Goal: Information Seeking & Learning: Find specific fact

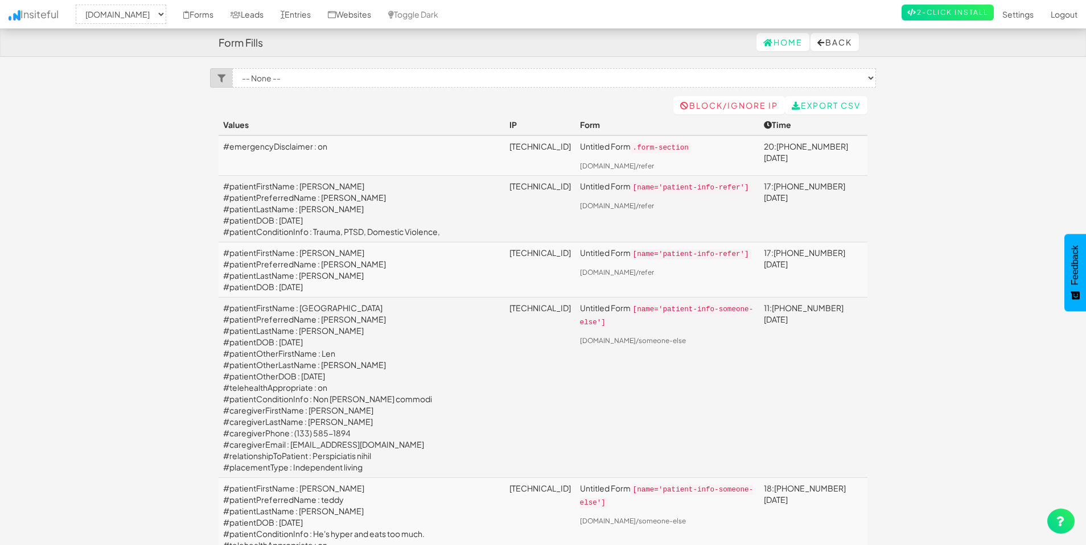
select select "2385"
click at [319, 18] on link "Entries" at bounding box center [295, 14] width 47 height 28
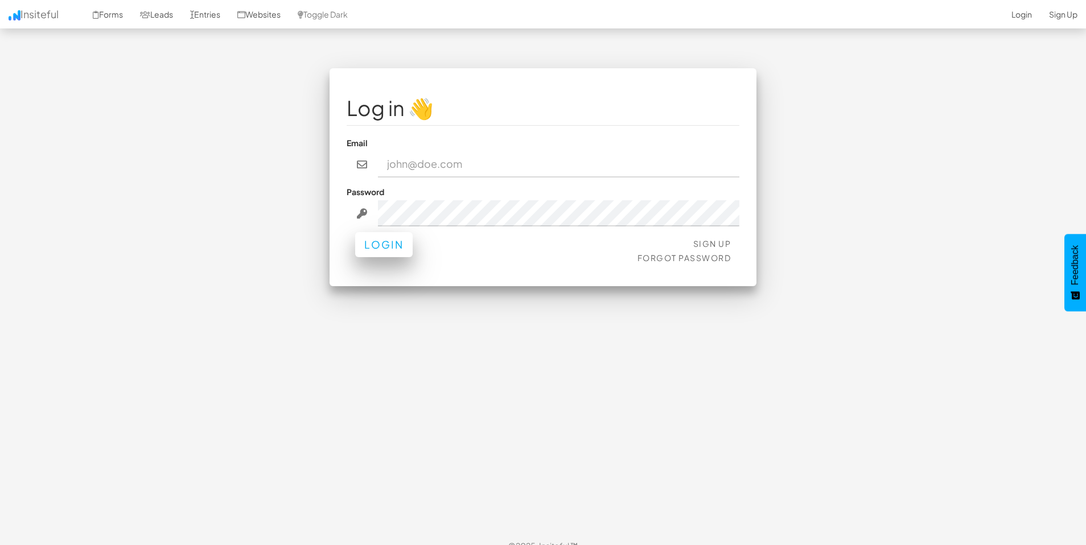
type input "[EMAIL_ADDRESS][DOMAIN_NAME]"
click at [395, 245] on button "Login" at bounding box center [384, 244] width 58 height 25
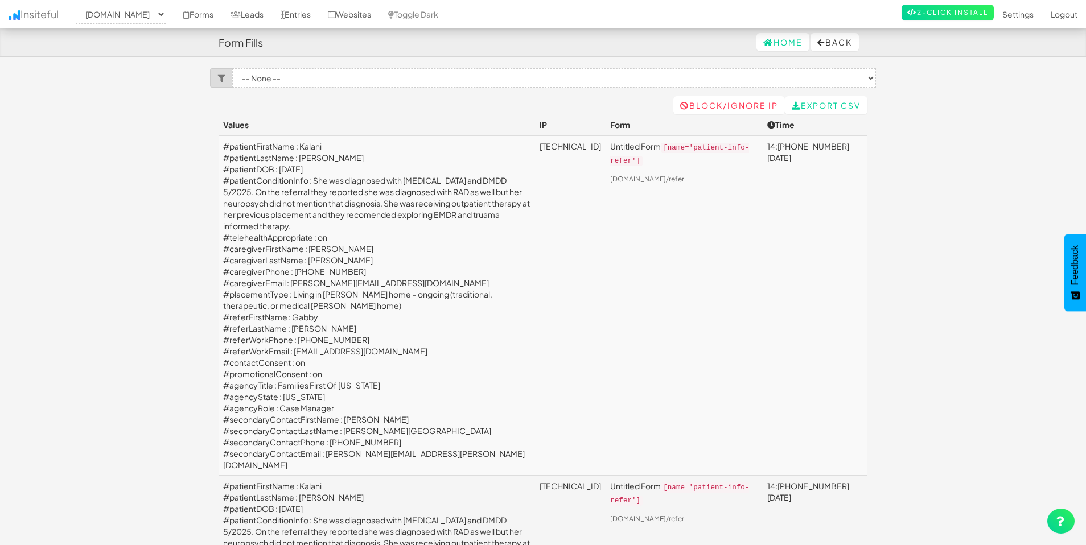
select select "2385"
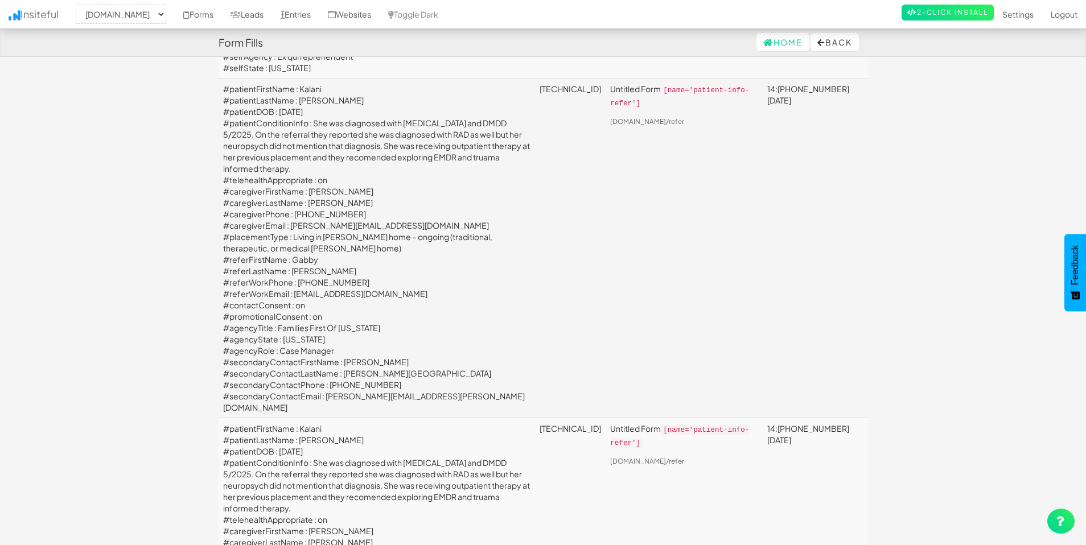
scroll to position [2063, 0]
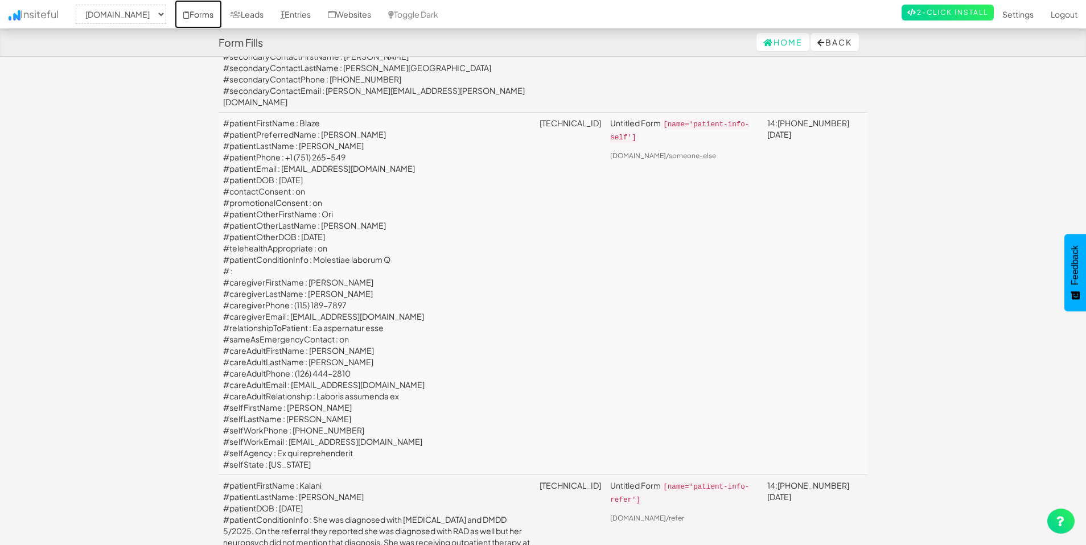
click at [222, 22] on link "Forms" at bounding box center [198, 14] width 47 height 28
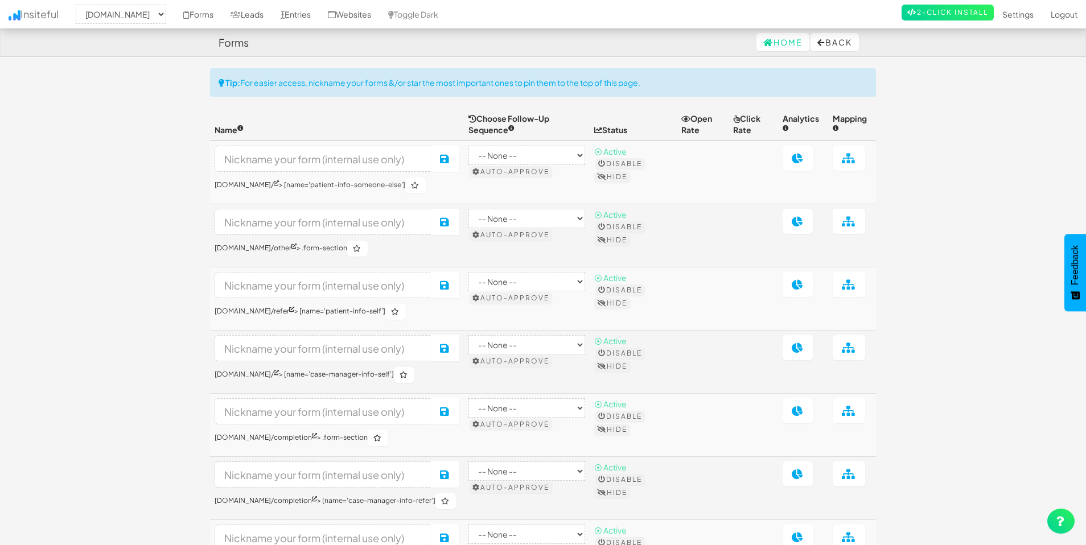
select select "2385"
click at [380, 13] on link "Websites" at bounding box center [349, 14] width 60 height 28
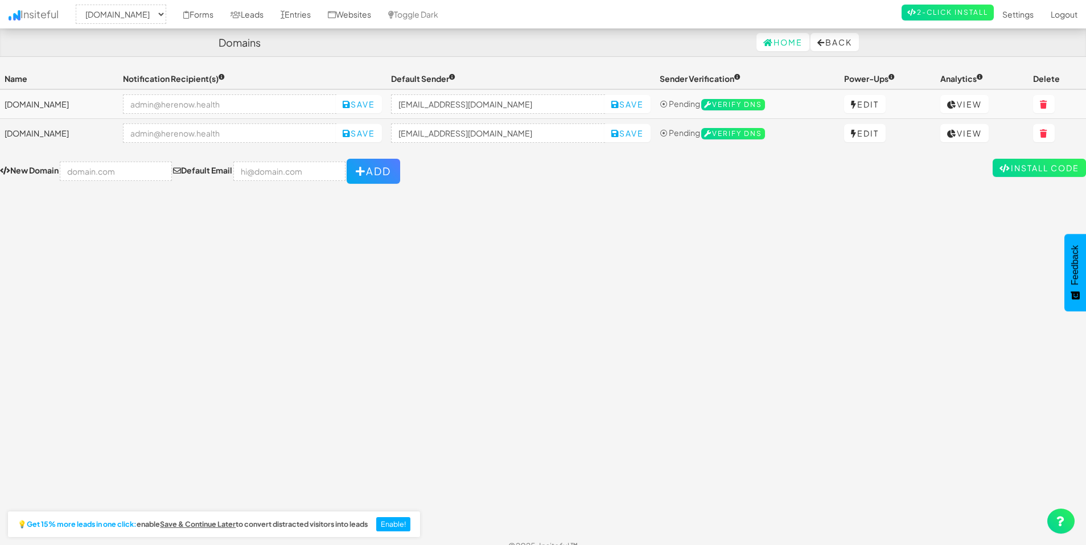
select select "2385"
click at [978, 105] on link "View" at bounding box center [965, 104] width 48 height 18
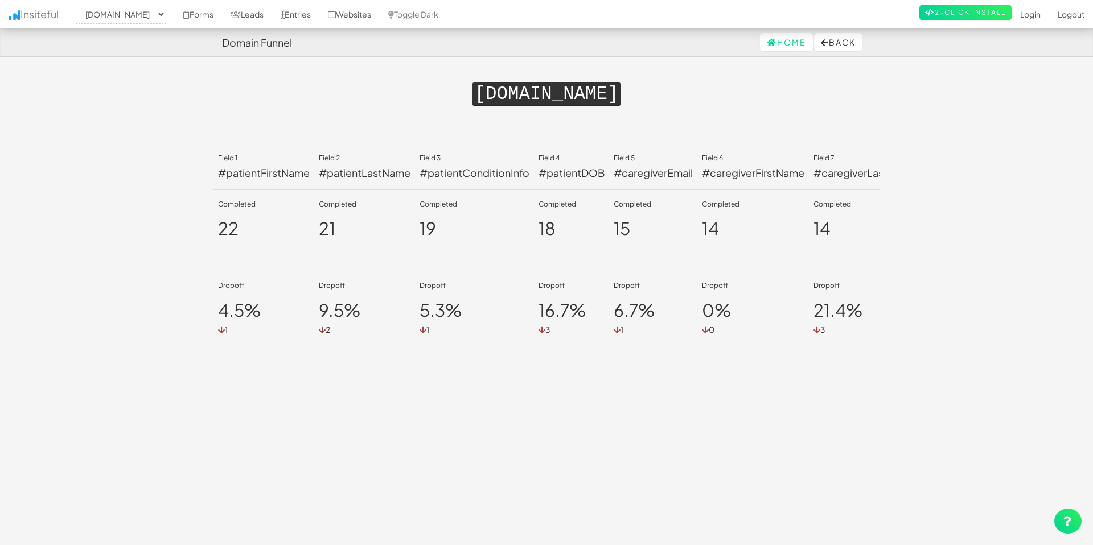
select select "2385"
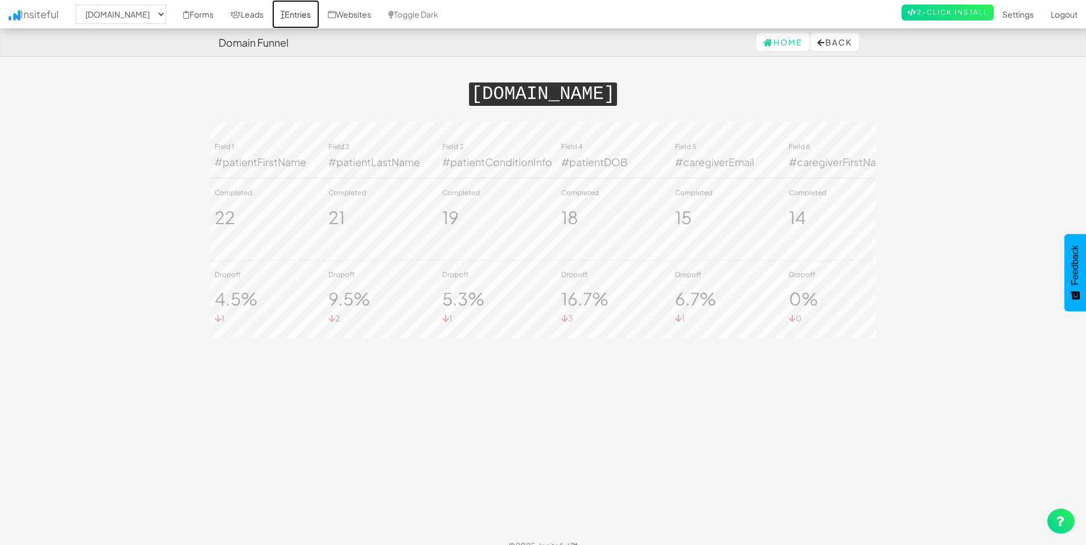
click at [319, 14] on link "Entries" at bounding box center [295, 14] width 47 height 28
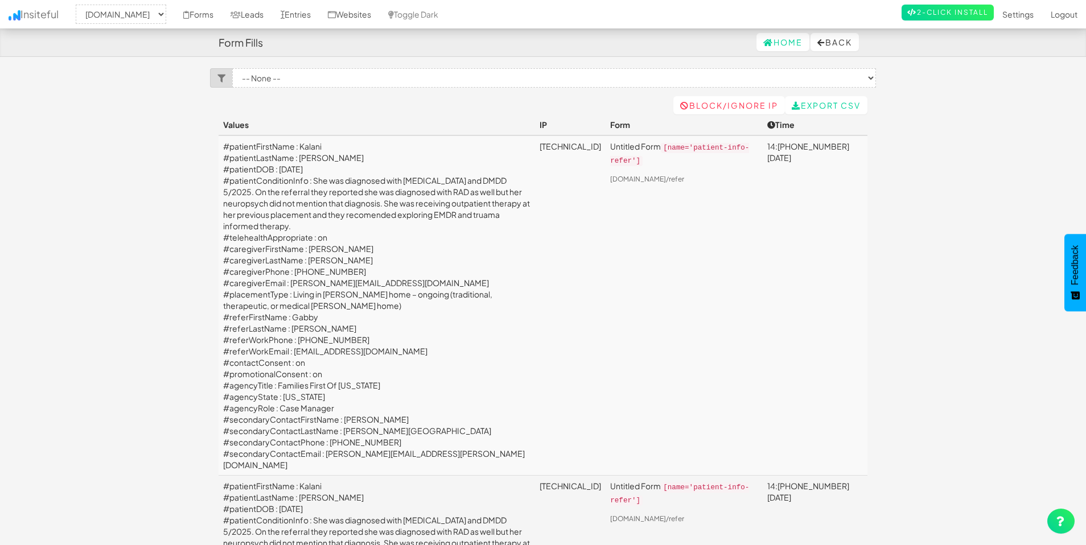
select select "2385"
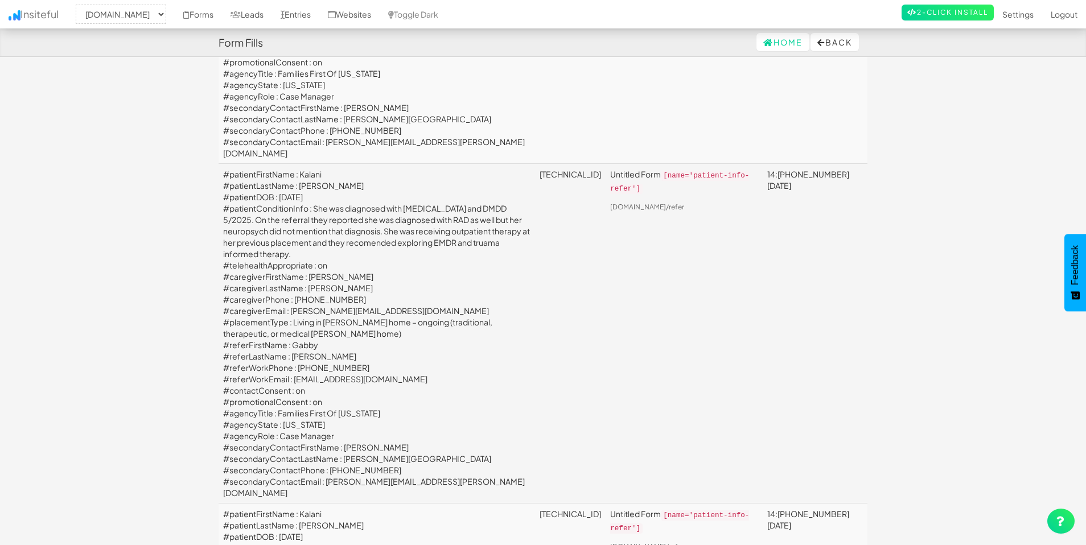
scroll to position [320, 0]
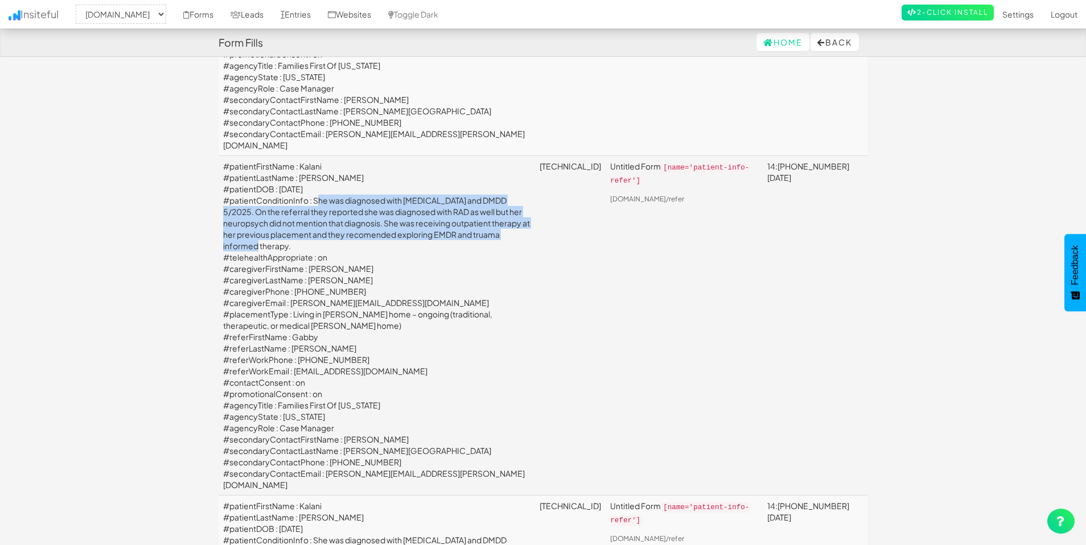
drag, startPoint x: 455, startPoint y: 256, endPoint x: 314, endPoint y: 212, distance: 147.5
click at [314, 212] on td "#patientFirstName : Kalani #patientLastName : [PERSON_NAME] #patientDOB : [DATE…" at bounding box center [377, 326] width 317 height 340
copy td "She was diagnosed with [MEDICAL_DATA] and DMDD 5/2025. On the referral they rep…"
click at [451, 237] on td "#patientFirstName : Kalani #patientLastName : [PERSON_NAME] #patientDOB : [DATE…" at bounding box center [377, 326] width 317 height 340
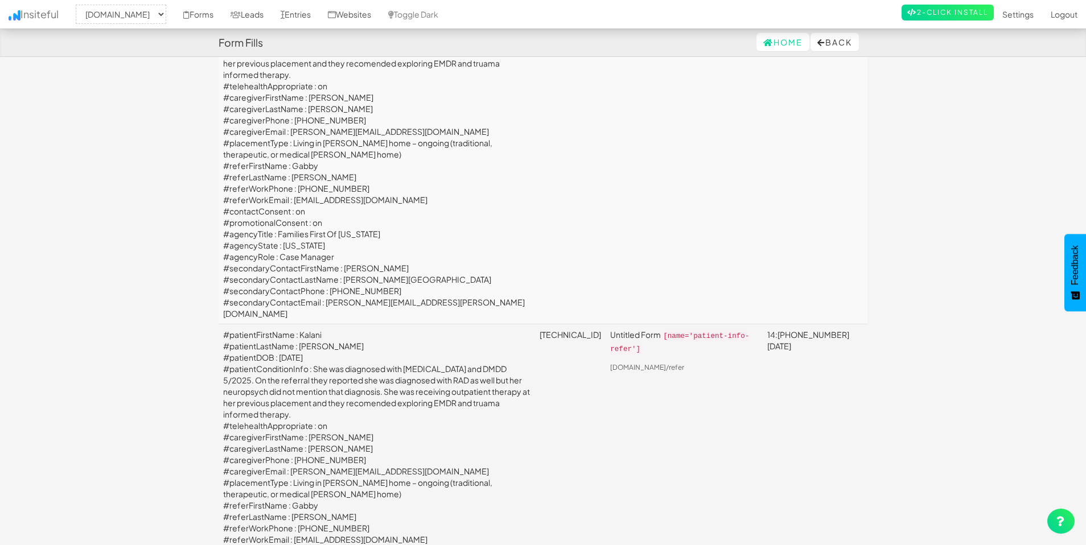
scroll to position [0, 0]
